Goal: Task Accomplishment & Management: Use online tool/utility

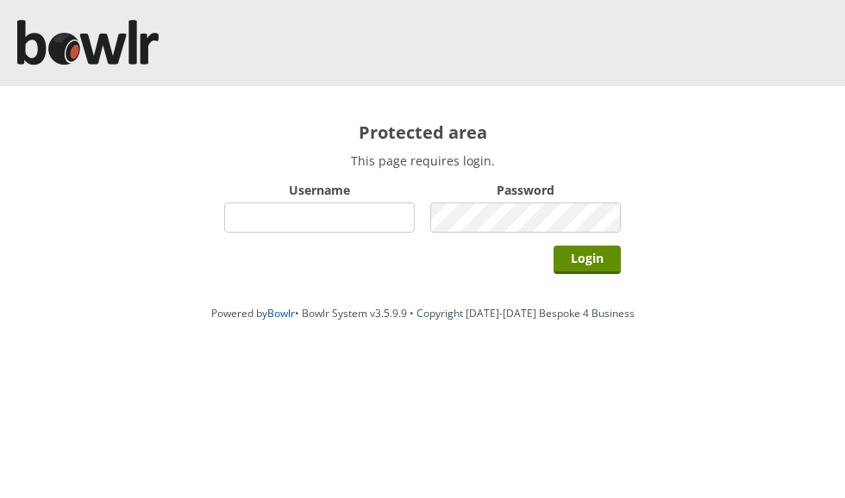
click at [373, 222] on input "Username" at bounding box center [319, 218] width 191 height 30
type input "grahamw"
click at [594, 254] on input "Login" at bounding box center [587, 260] width 67 height 28
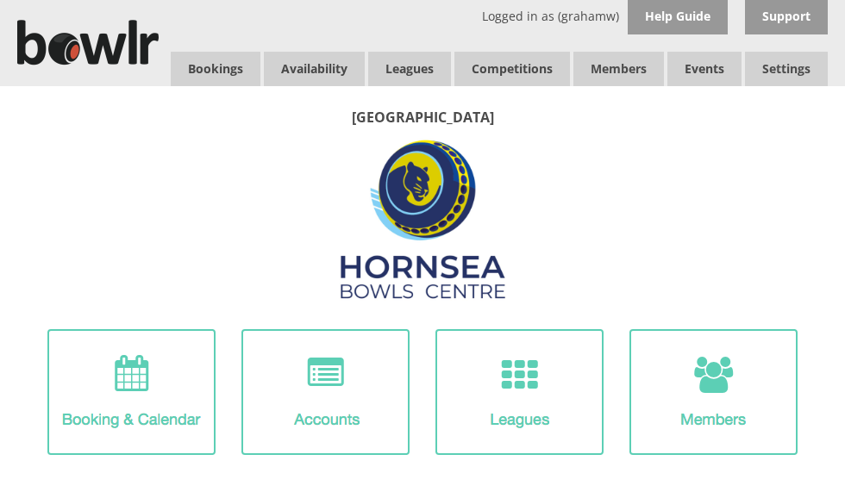
click at [420, 62] on link "Leagues" at bounding box center [409, 69] width 83 height 34
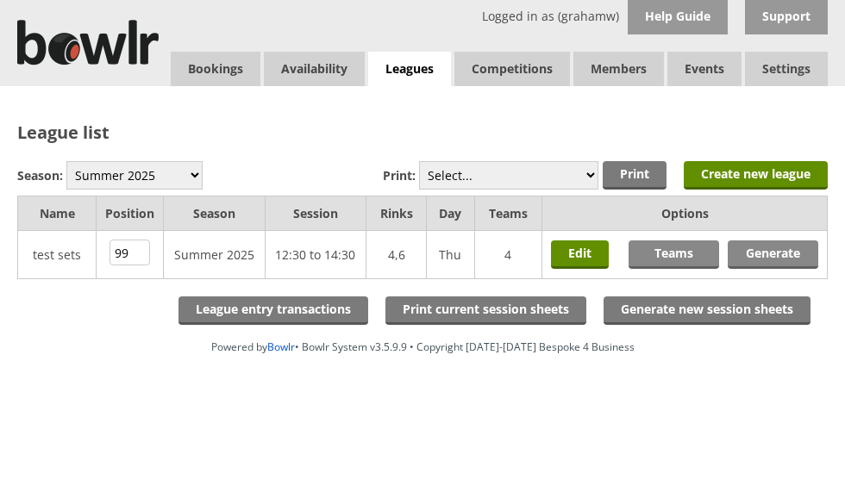
click at [160, 171] on select "Winter 2025-6 Summer 2025 Winter 24-25 Summer 2024 Winter 2023 / 2024 Summer 20…" at bounding box center [134, 175] width 136 height 28
select select "10"
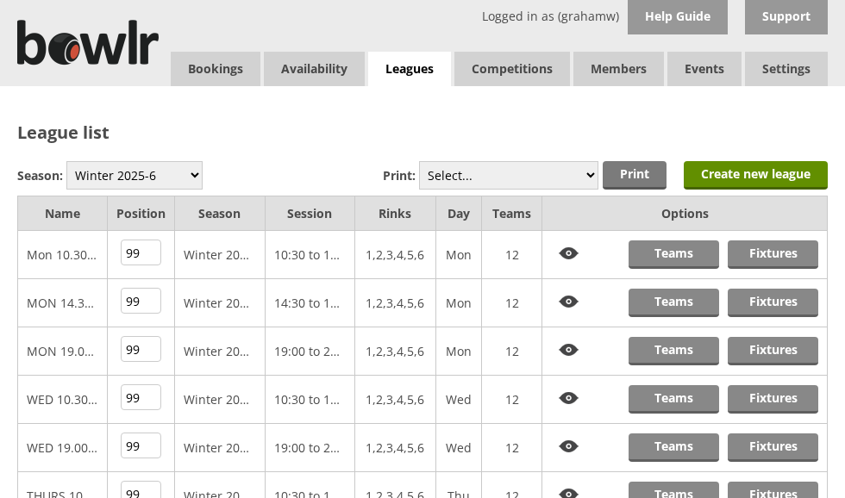
click at [770, 354] on link "Fixtures" at bounding box center [773, 351] width 91 height 28
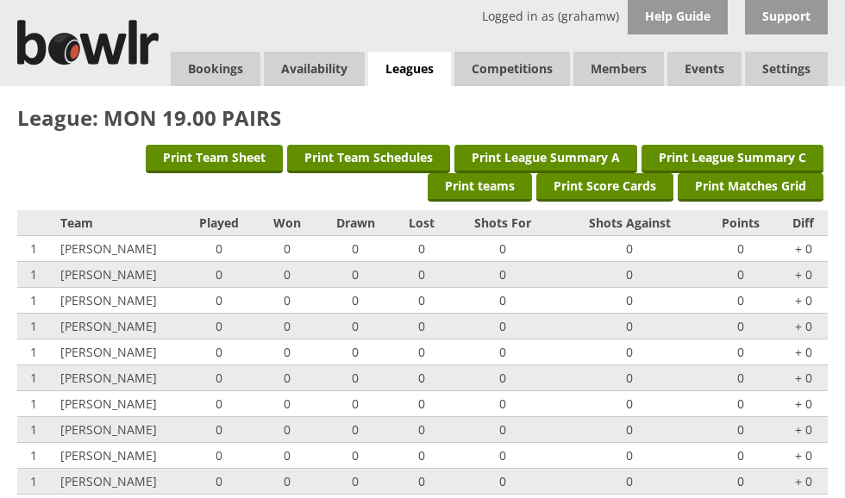
click at [615, 183] on link "Print Score Cards" at bounding box center [604, 187] width 137 height 28
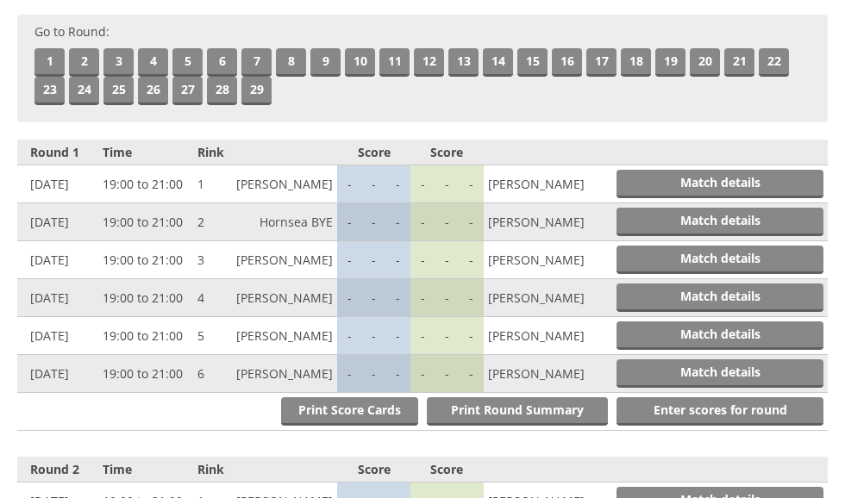
scroll to position [552, 0]
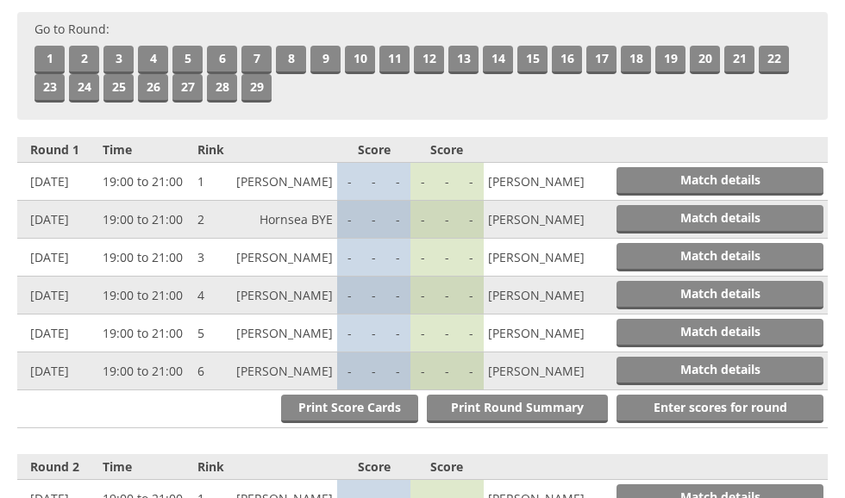
click at [753, 196] on link "Match details" at bounding box center [720, 181] width 207 height 28
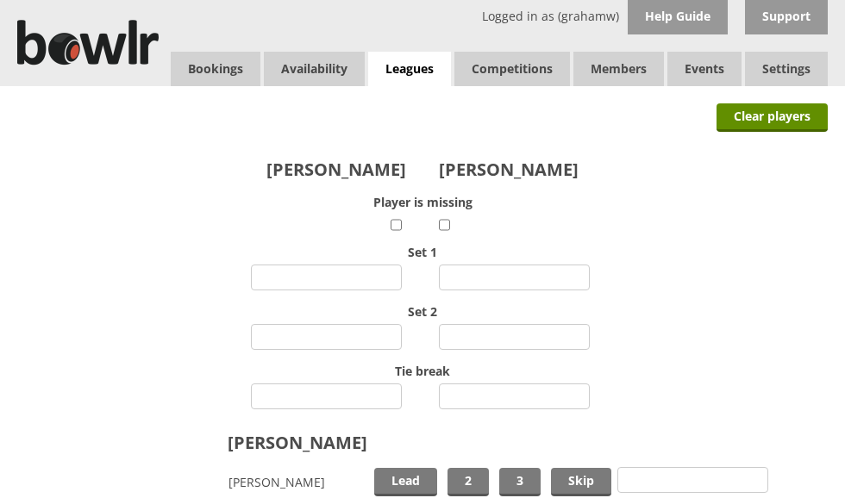
click at [0, 0] on link "Log Out" at bounding box center [0, 0] width 0 height 0
